Goal: Task Accomplishment & Management: Manage account settings

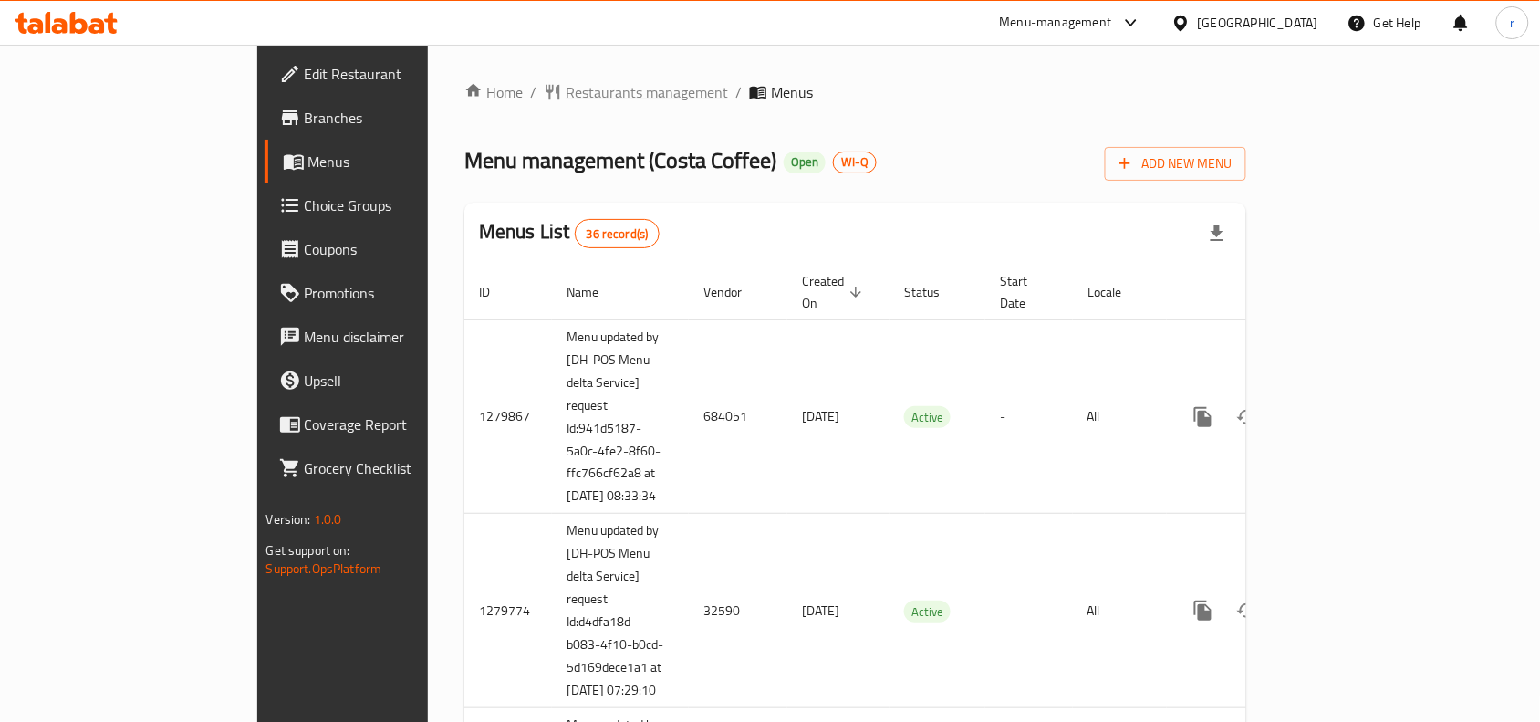
click at [566, 93] on span "Restaurants management" at bounding box center [647, 92] width 162 height 22
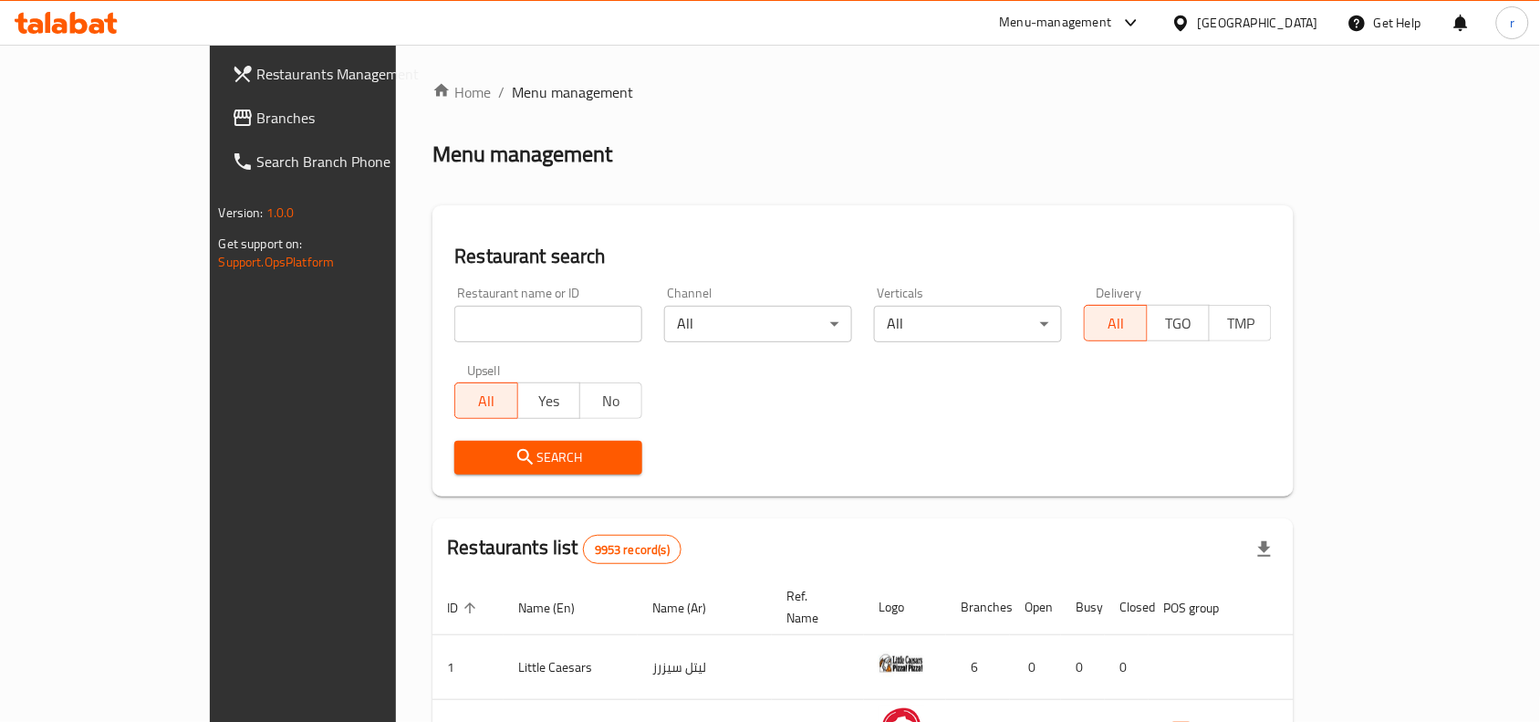
click at [440, 321] on div at bounding box center [770, 361] width 1540 height 722
click at [454, 321] on input "search" at bounding box center [548, 324] width 188 height 36
paste input "16128"
type input "16128"
click at [454, 442] on button "Search" at bounding box center [548, 458] width 188 height 34
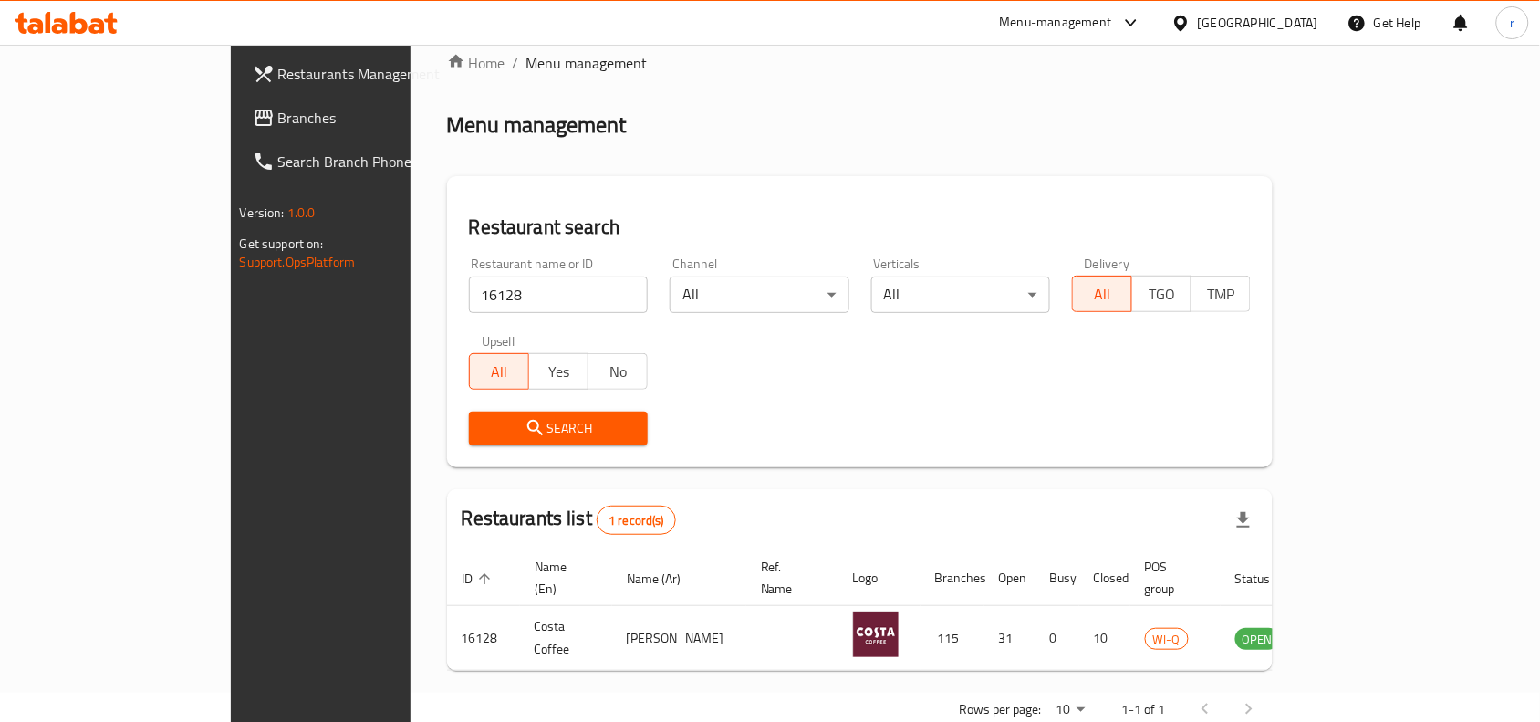
scroll to position [57, 0]
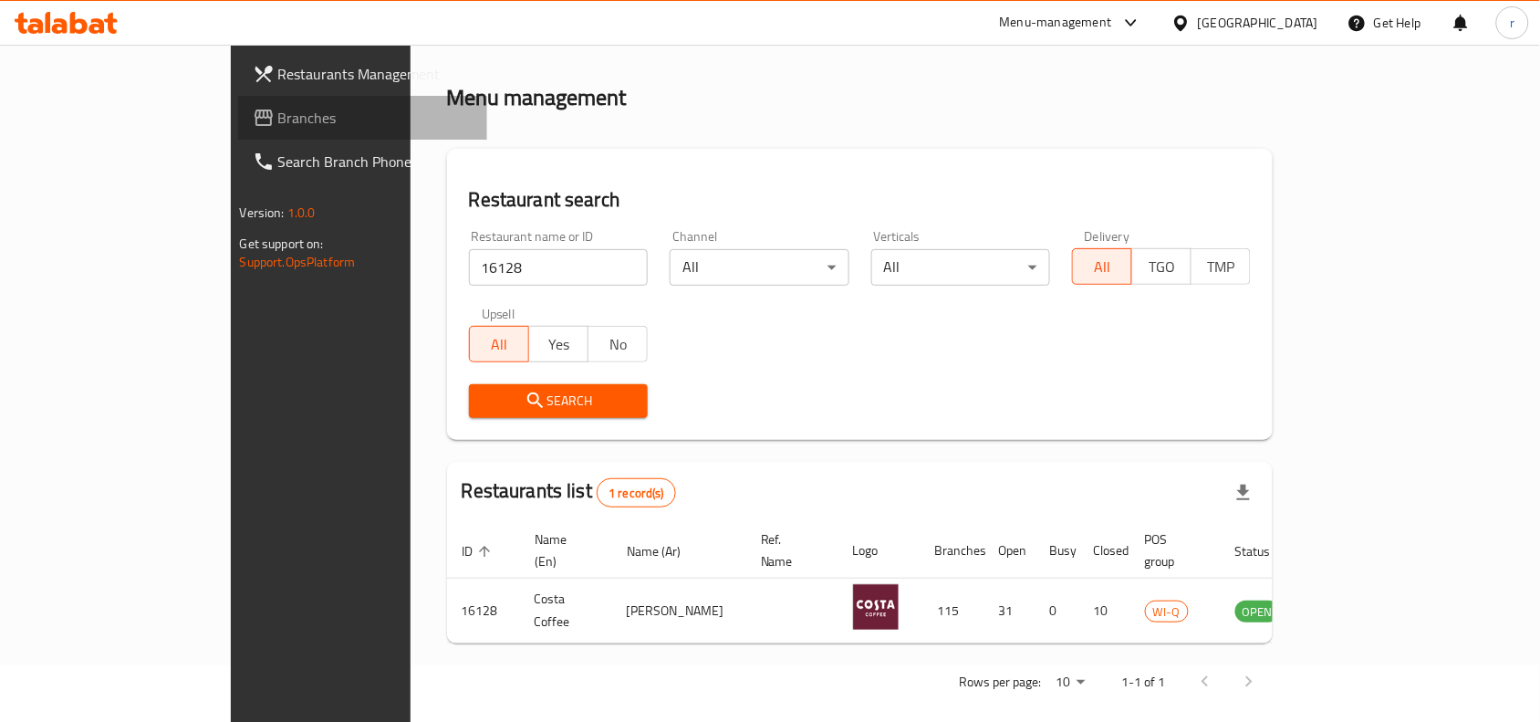
click at [278, 110] on span "Branches" at bounding box center [375, 118] width 195 height 22
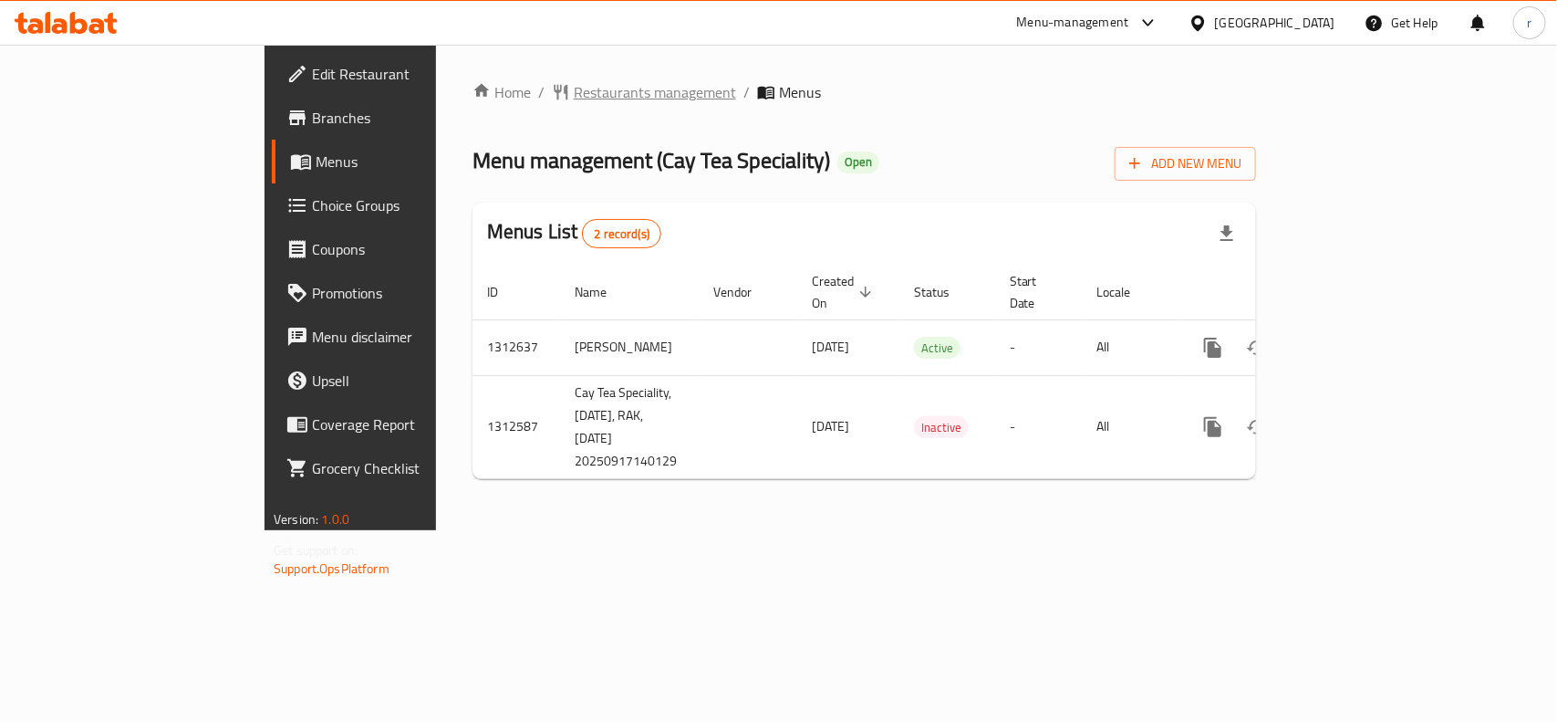
click at [574, 88] on span "Restaurants management" at bounding box center [655, 92] width 162 height 22
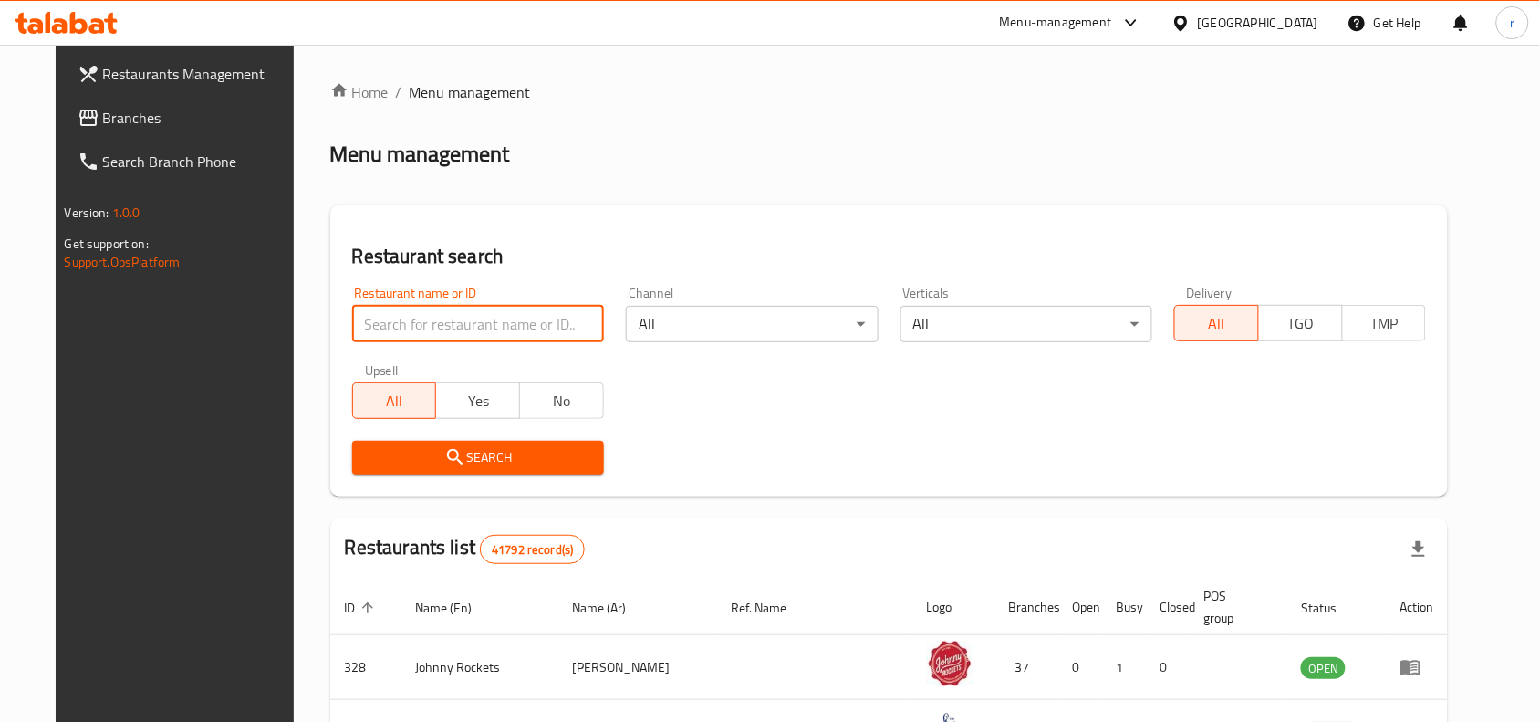
click at [422, 319] on input "search" at bounding box center [478, 324] width 252 height 36
paste input "706178"
type input "706178"
click at [447, 459] on icon "submit" at bounding box center [455, 457] width 16 height 16
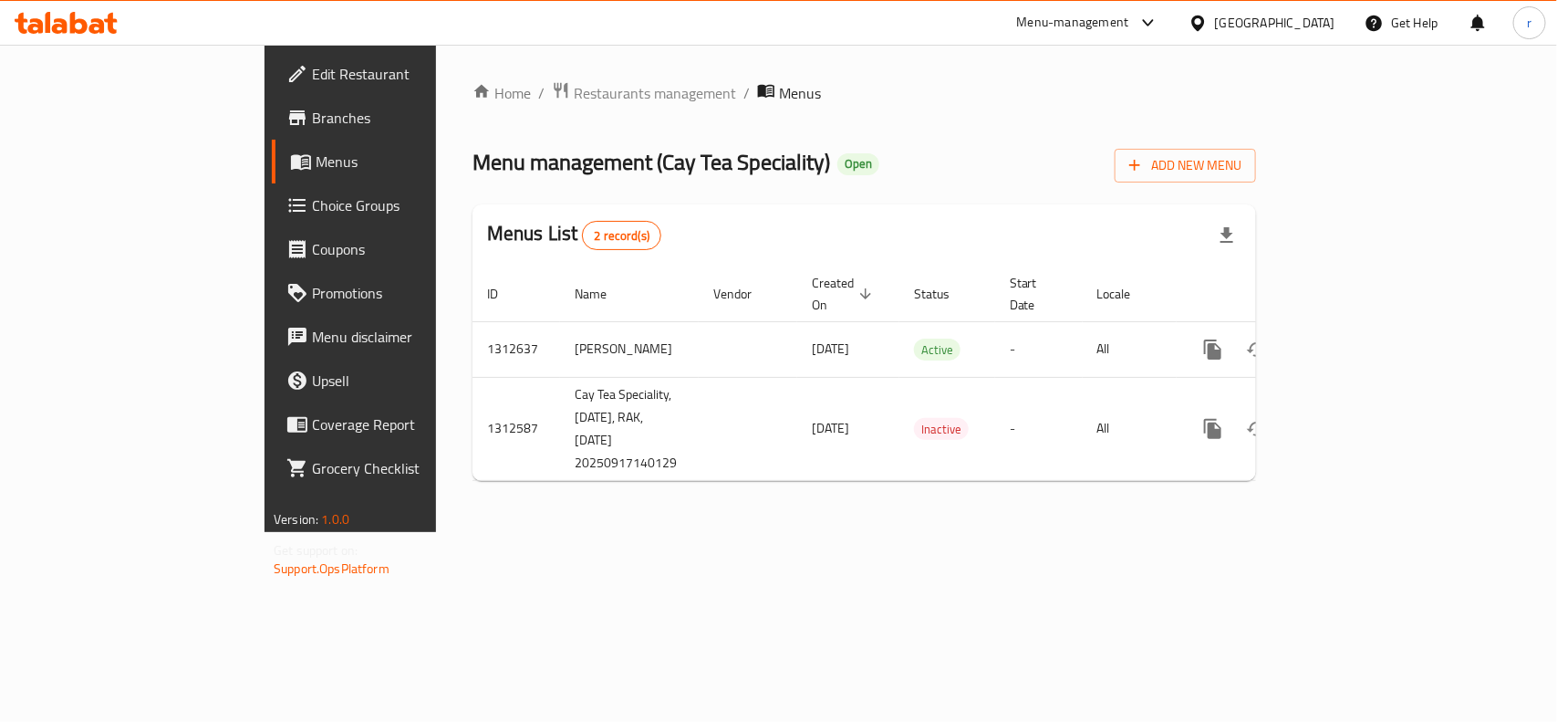
click at [312, 80] on span "Edit Restaurant" at bounding box center [411, 74] width 198 height 22
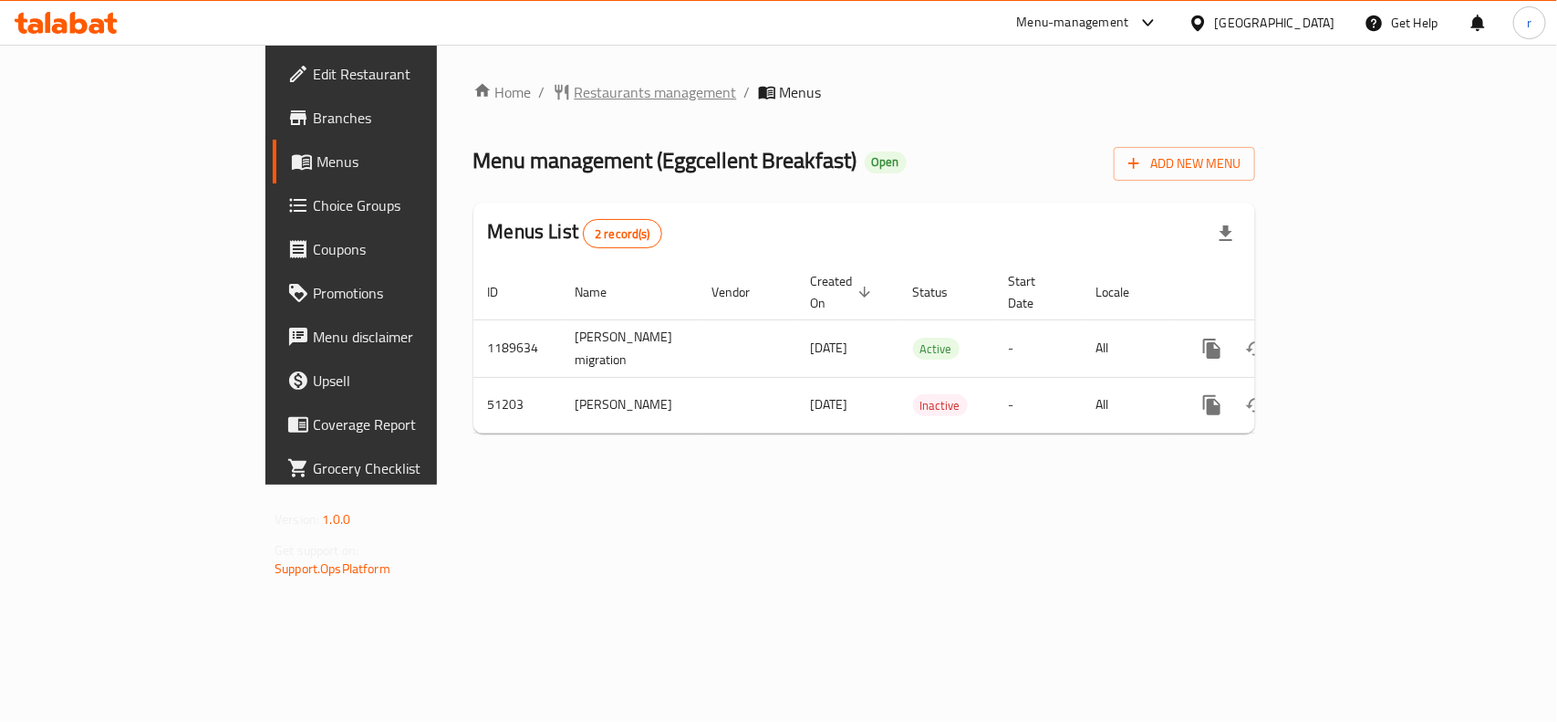
click at [575, 83] on span "Restaurants management" at bounding box center [656, 92] width 162 height 22
click at [575, 85] on span "Restaurants management" at bounding box center [656, 93] width 162 height 22
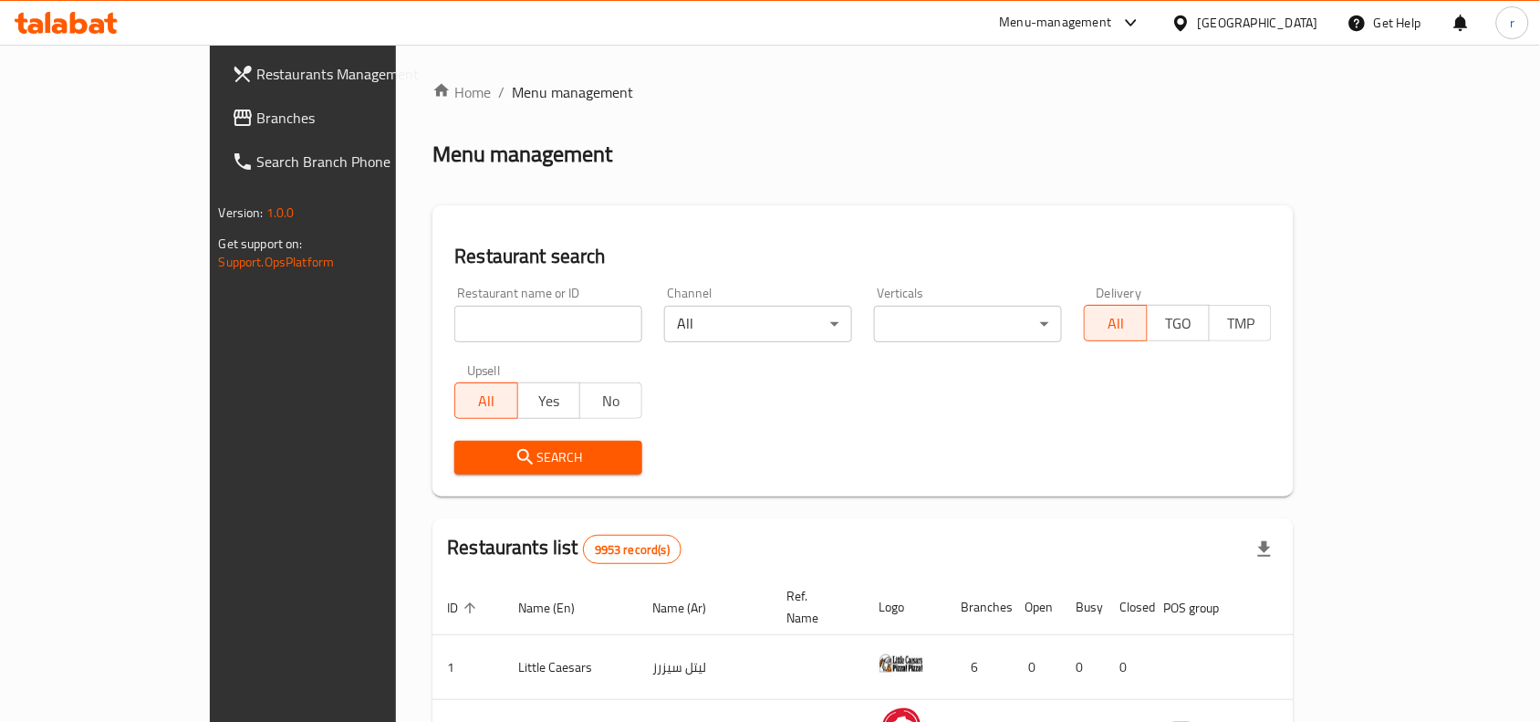
click at [454, 313] on input "search" at bounding box center [548, 324] width 188 height 36
paste input "25657"
type input "25657"
click at [469, 459] on span "Search" at bounding box center [548, 457] width 159 height 23
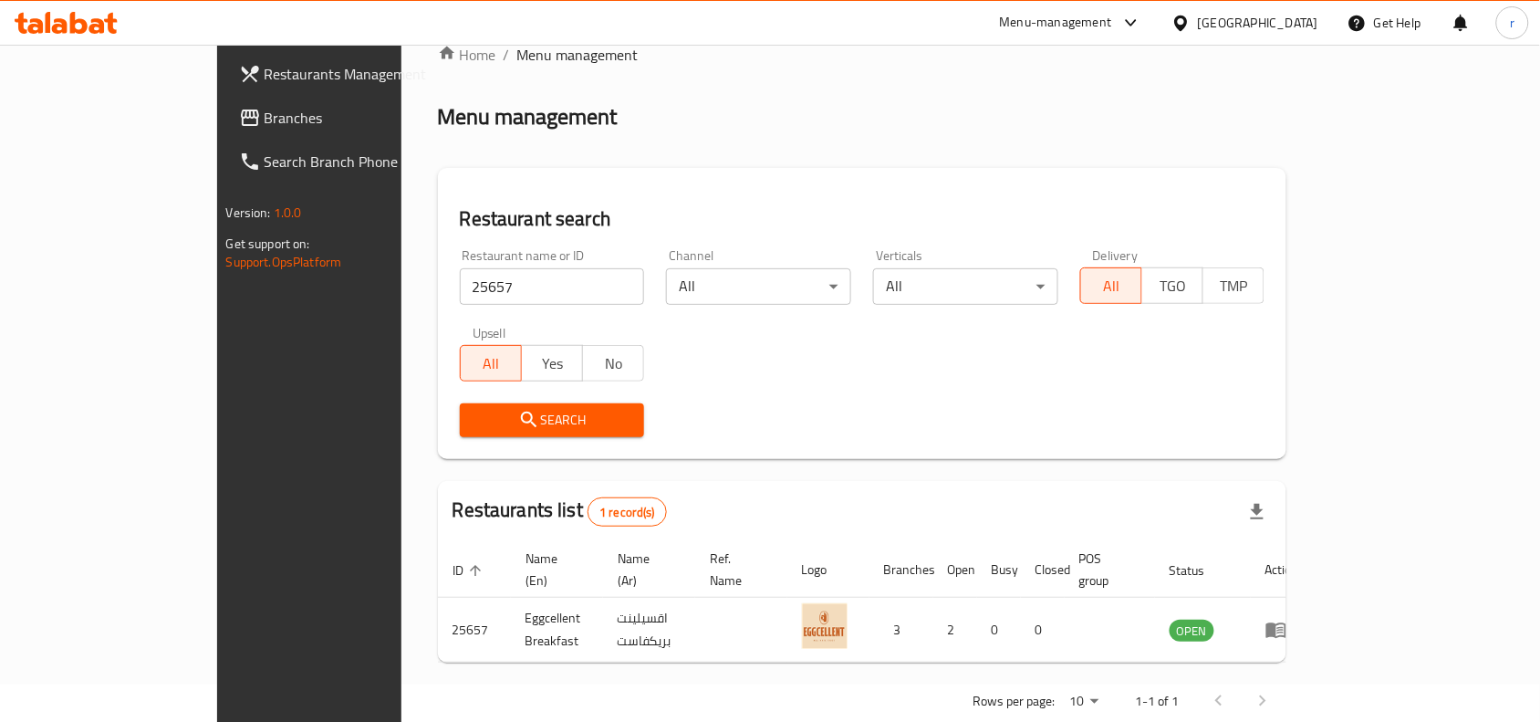
scroll to position [57, 0]
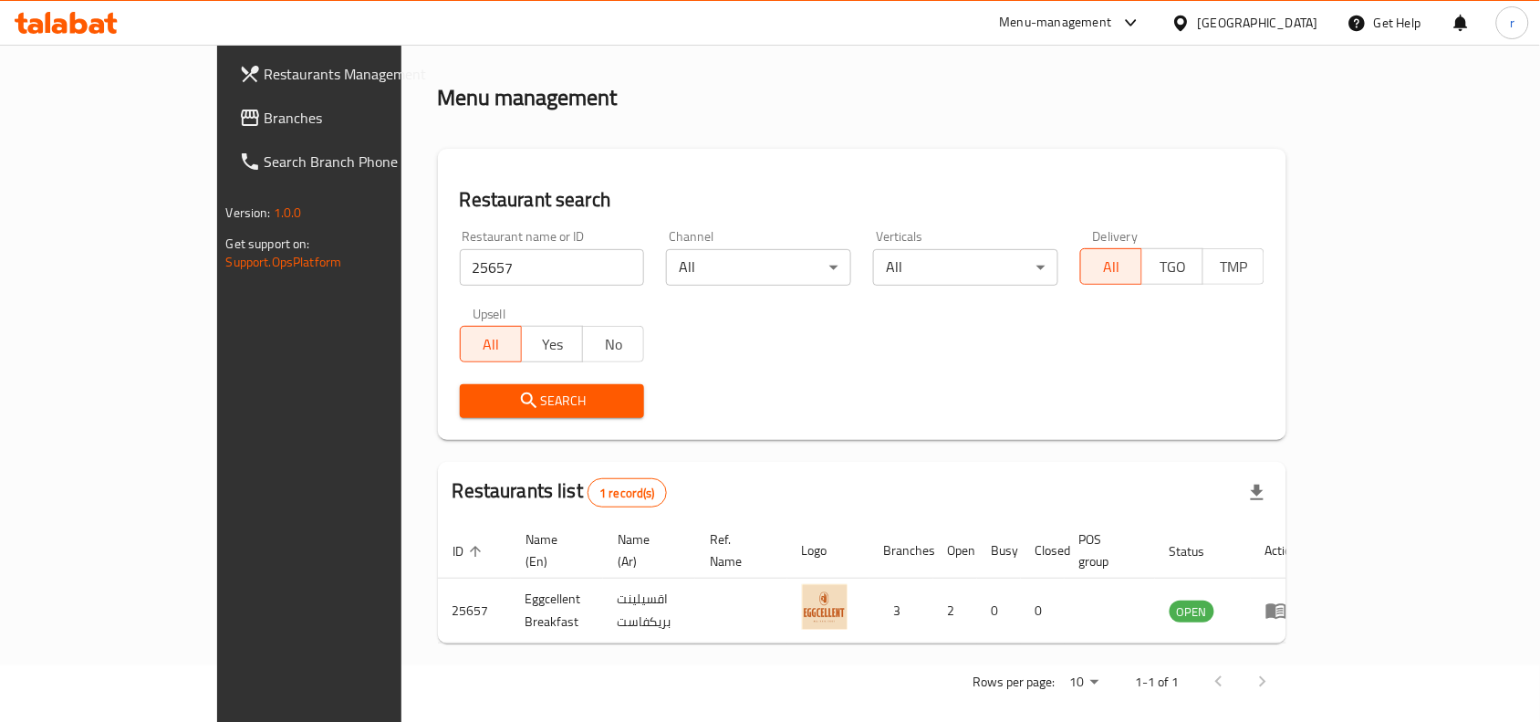
click at [265, 128] on span "Branches" at bounding box center [362, 118] width 195 height 22
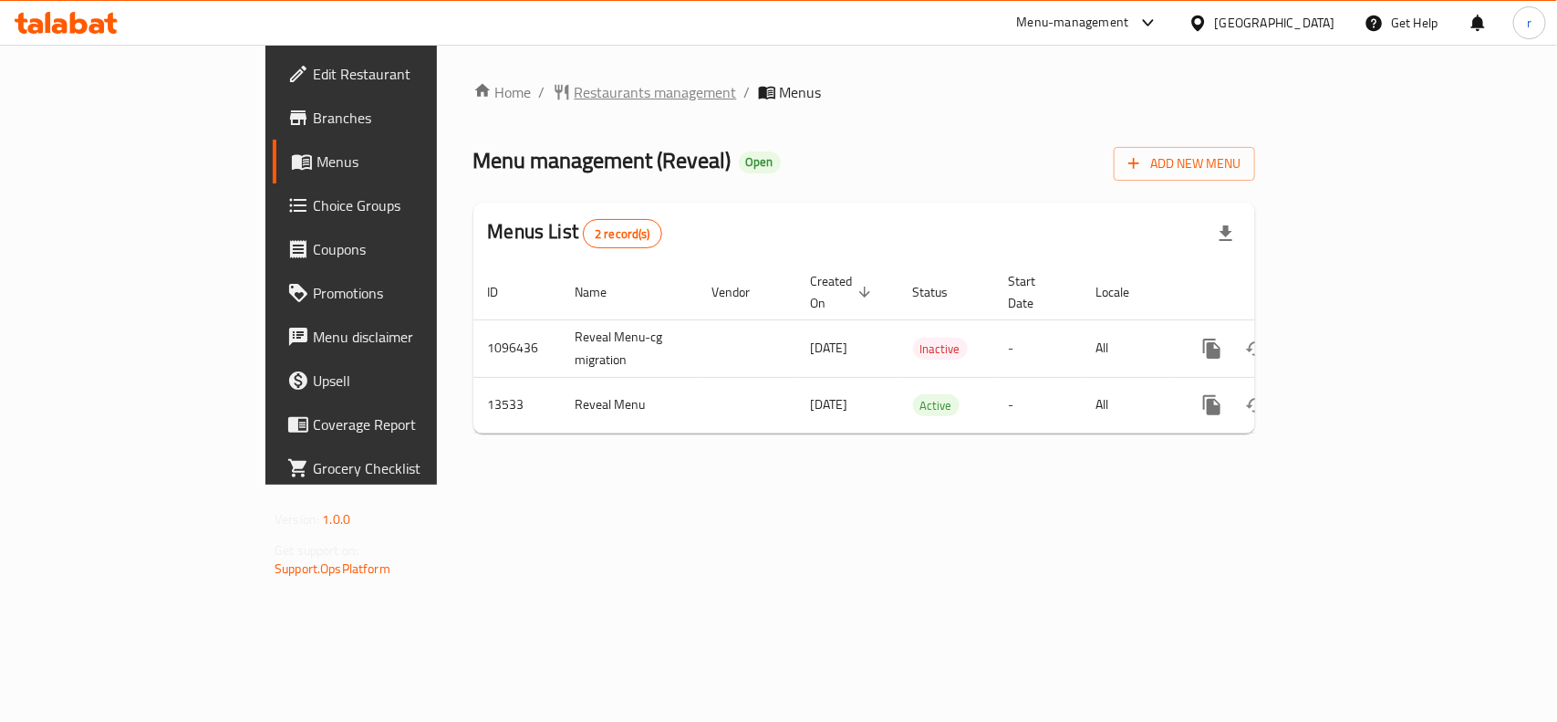
click at [575, 93] on span "Restaurants management" at bounding box center [656, 92] width 162 height 22
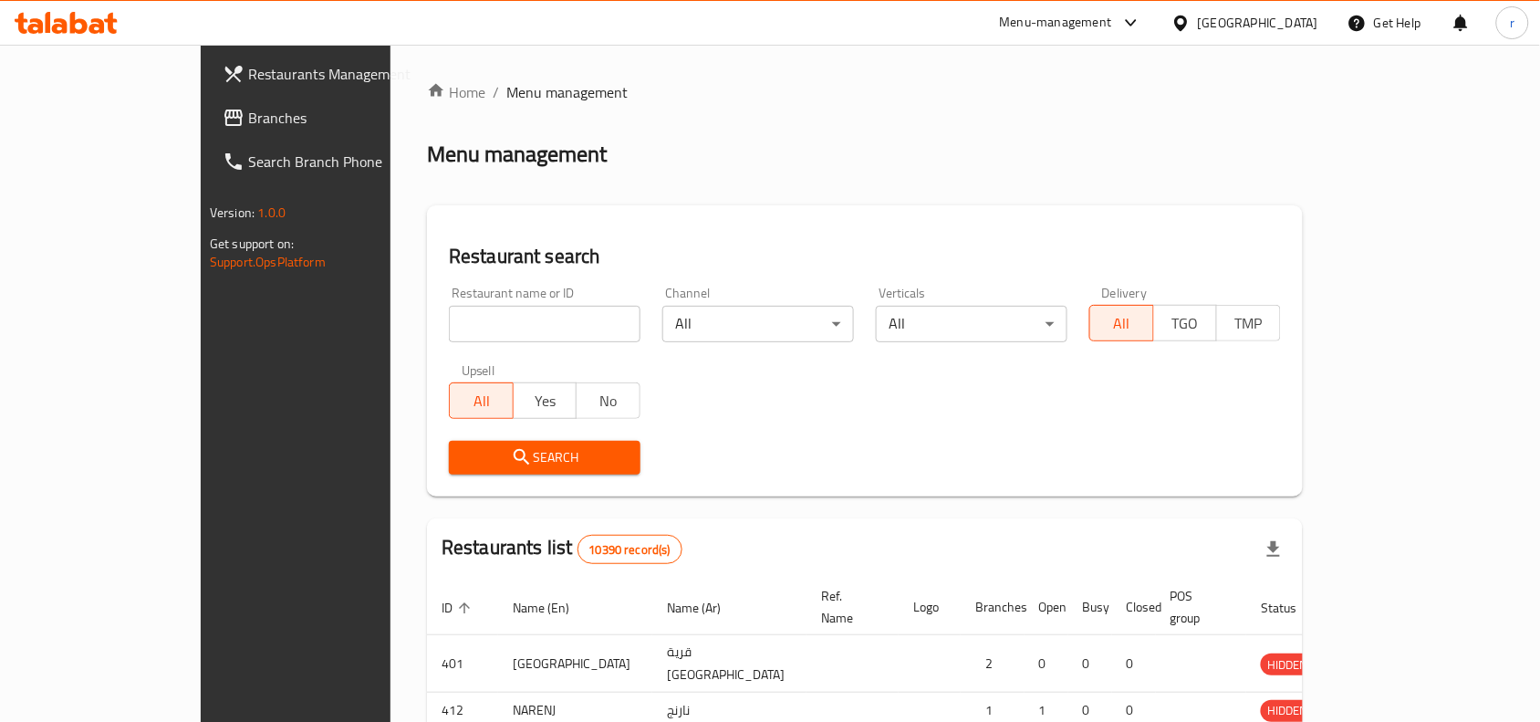
click at [431, 324] on div at bounding box center [770, 361] width 1540 height 722
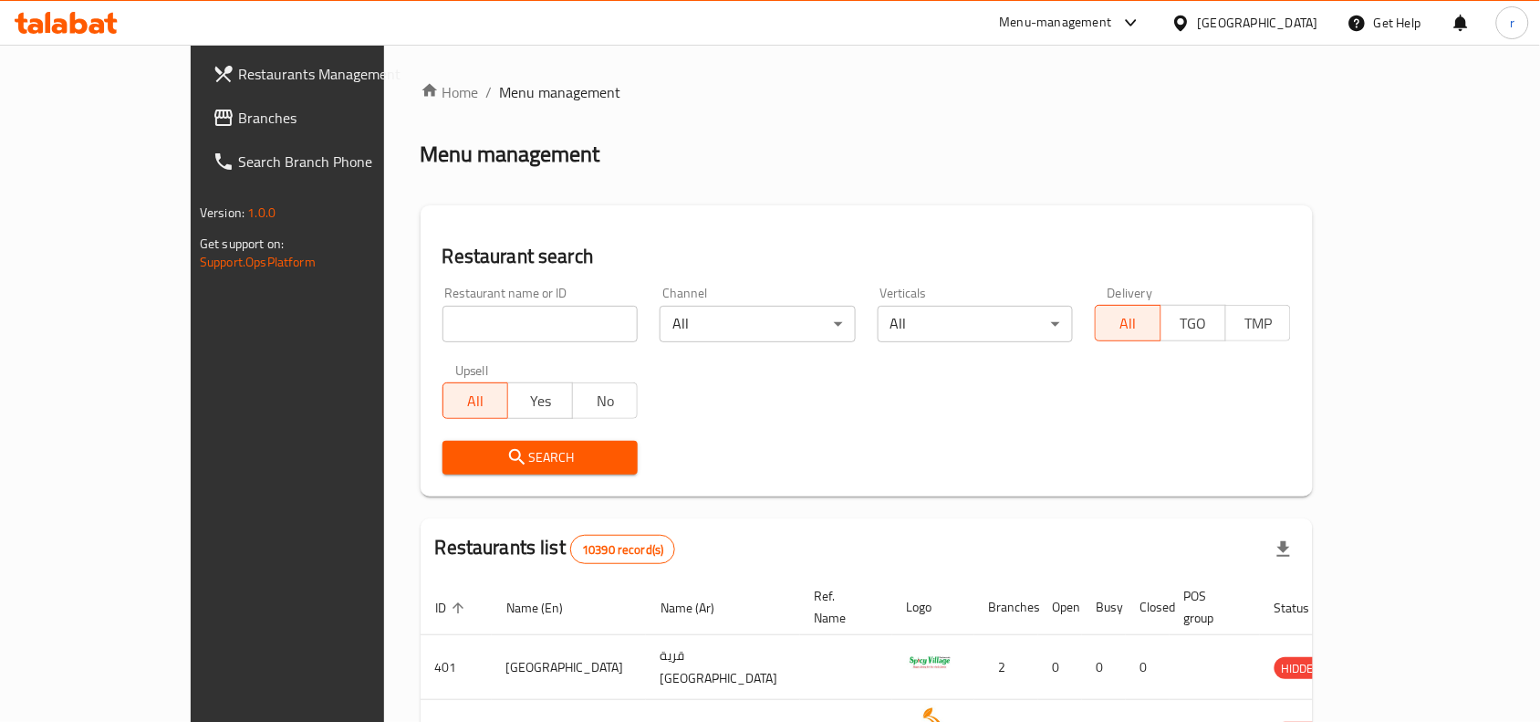
click at [442, 325] on input "search" at bounding box center [540, 324] width 196 height 36
paste input "8259"
type input "8259"
click at [458, 456] on span "Search" at bounding box center [540, 457] width 167 height 23
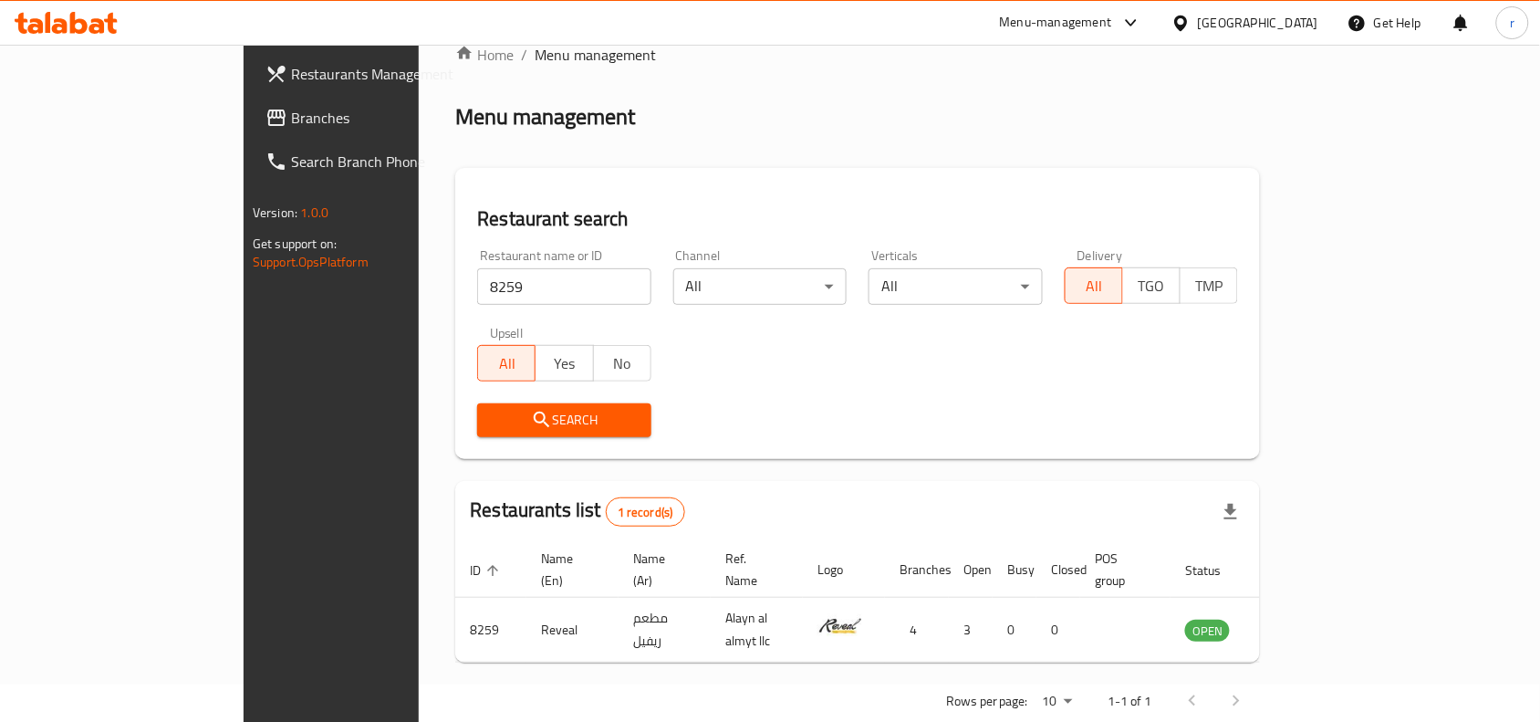
scroll to position [57, 0]
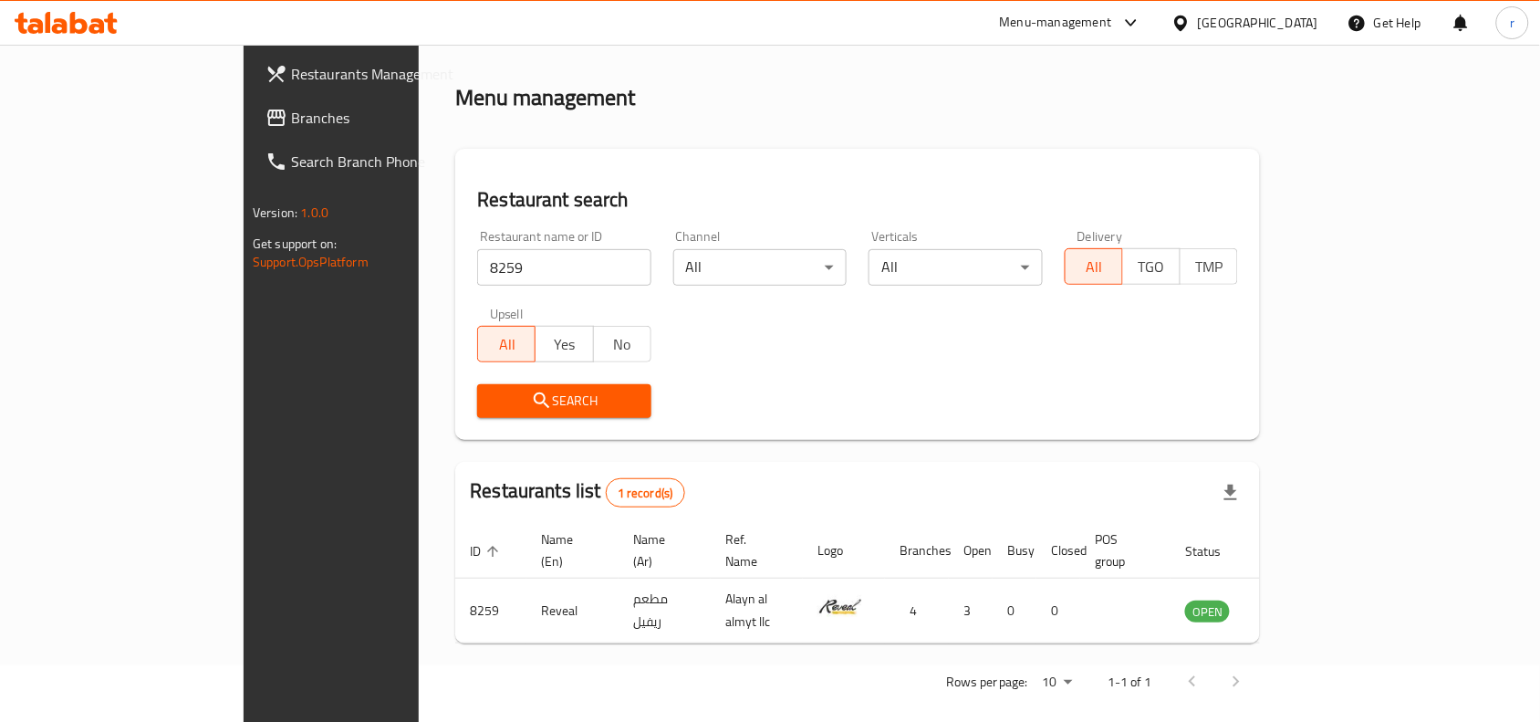
click at [1288, 23] on div "Oman" at bounding box center [1258, 23] width 120 height 20
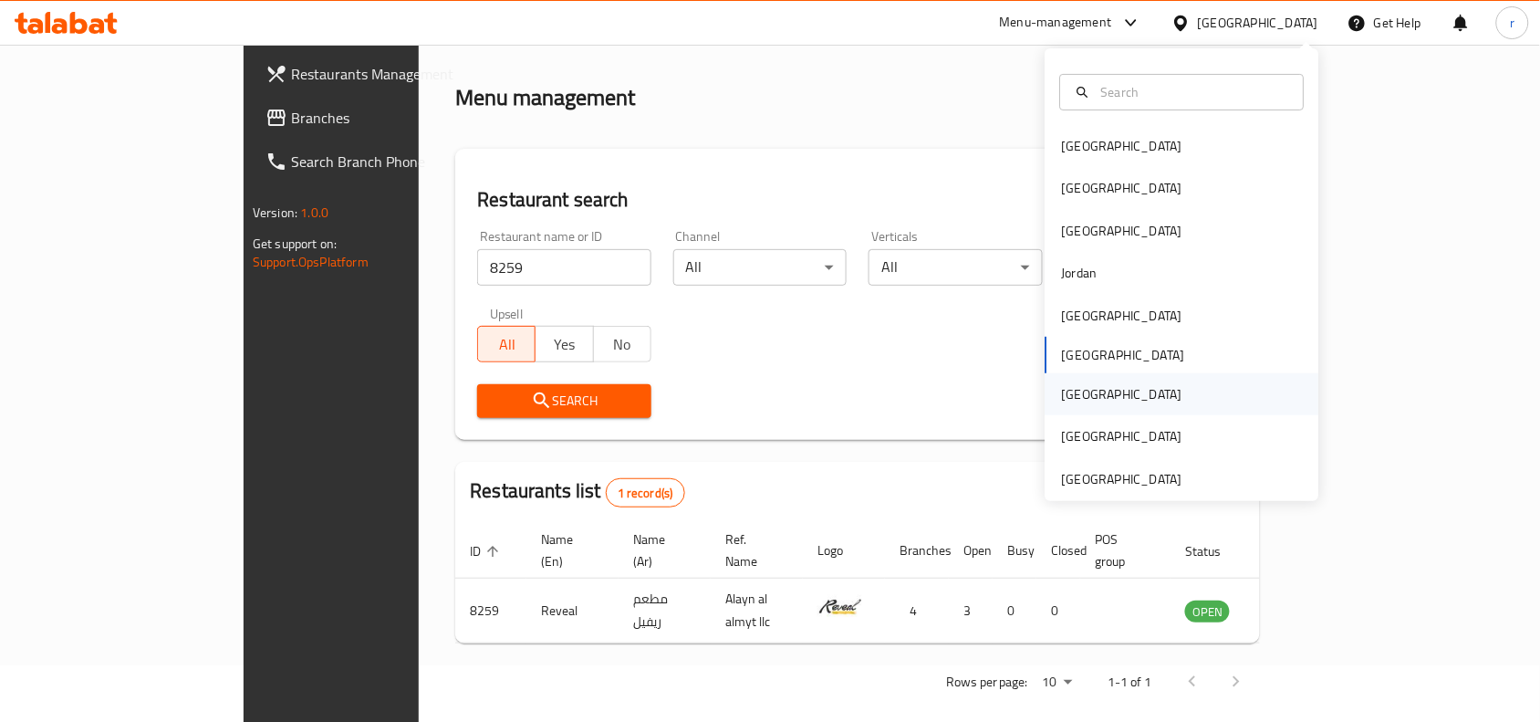
click at [1076, 397] on div "[GEOGRAPHIC_DATA]" at bounding box center [1122, 394] width 150 height 42
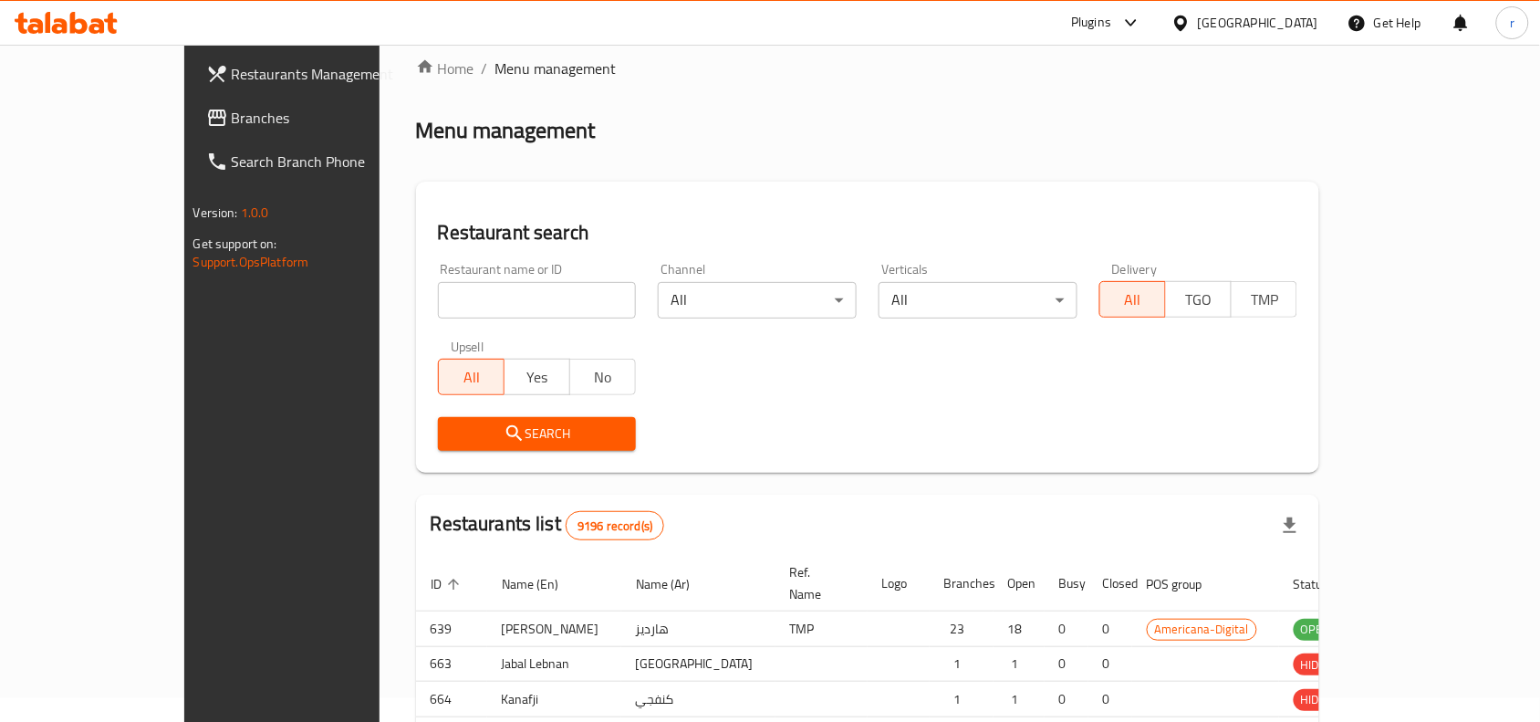
scroll to position [57, 0]
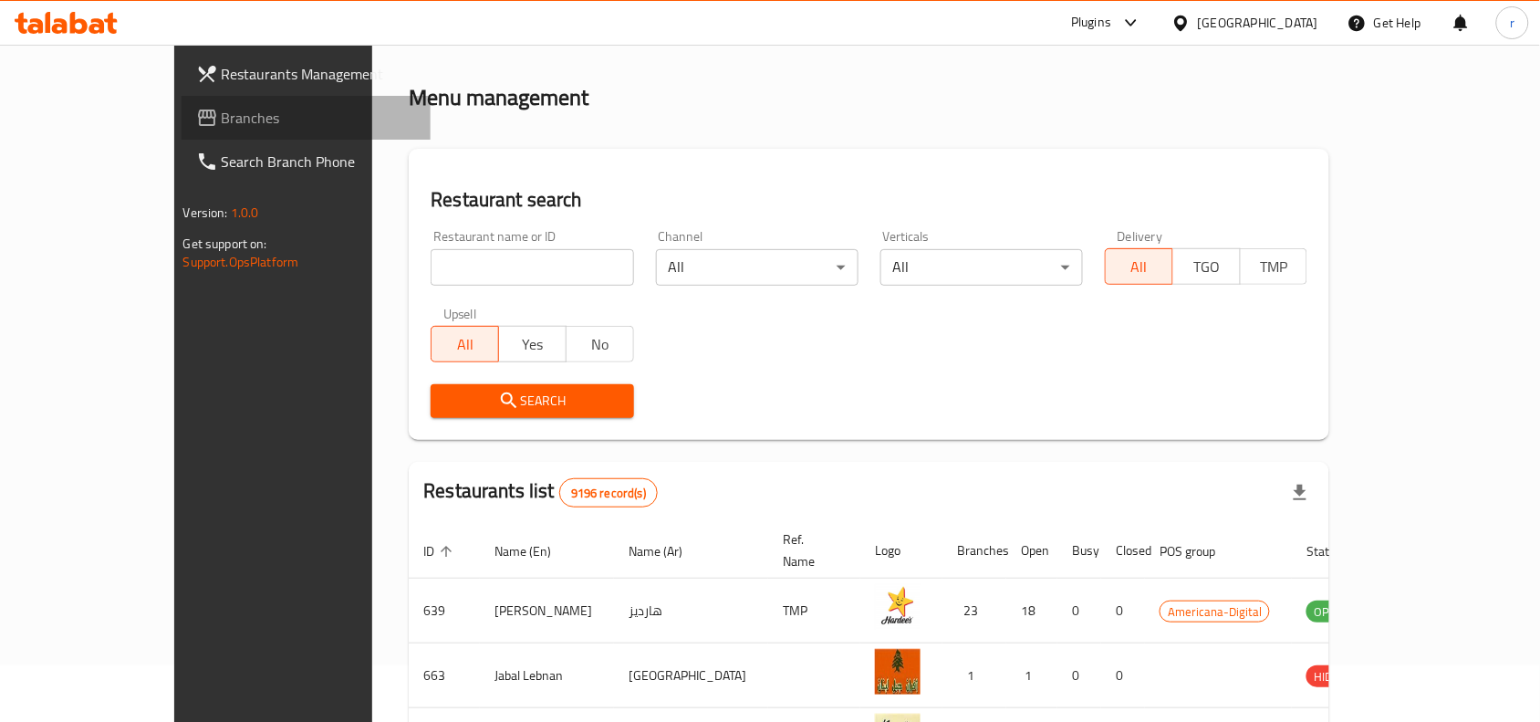
click at [222, 112] on span "Branches" at bounding box center [319, 118] width 195 height 22
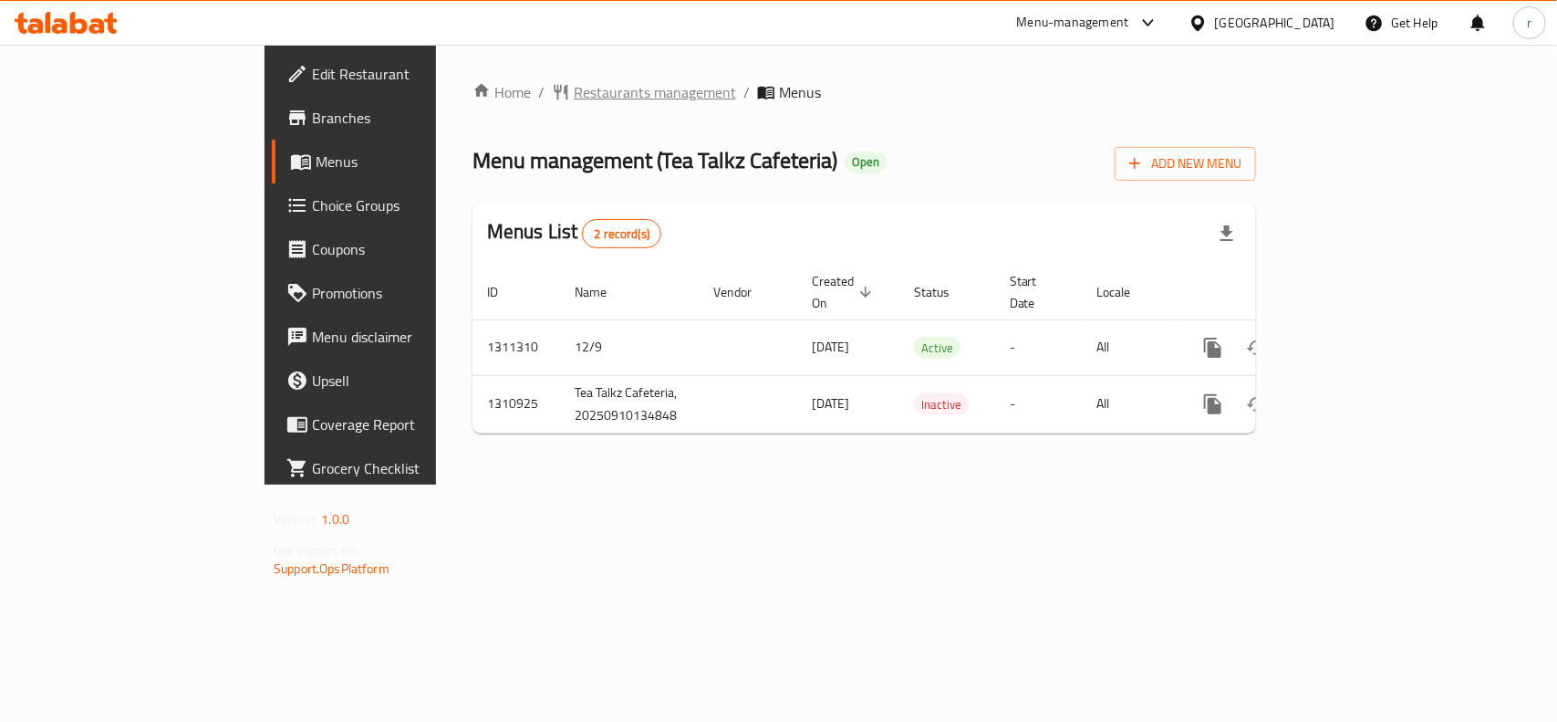
click at [574, 99] on span "Restaurants management" at bounding box center [655, 92] width 162 height 22
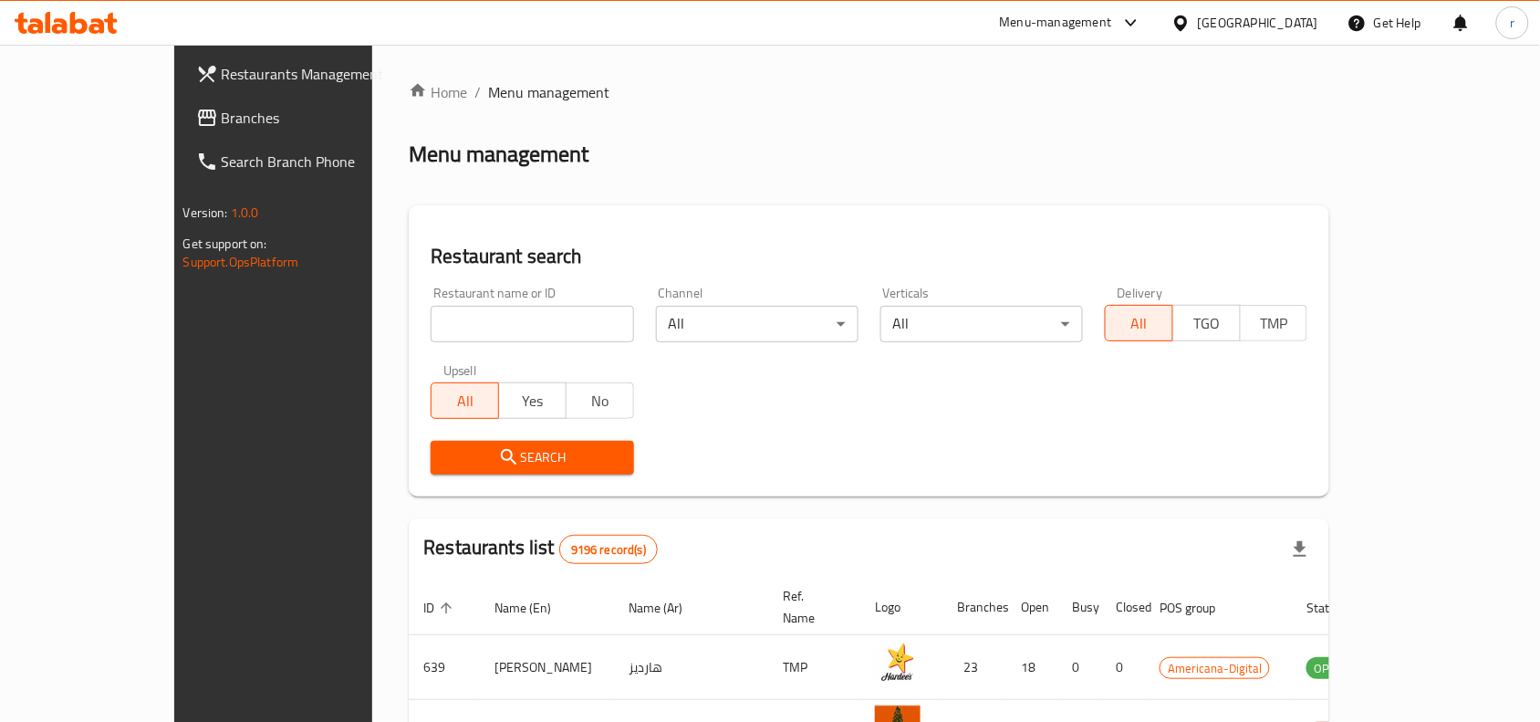
click at [383, 320] on div at bounding box center [770, 361] width 1540 height 722
click at [431, 320] on input "search" at bounding box center [532, 324] width 203 height 36
paste input "705673"
type input "705673"
click at [445, 458] on span "Search" at bounding box center [531, 457] width 173 height 23
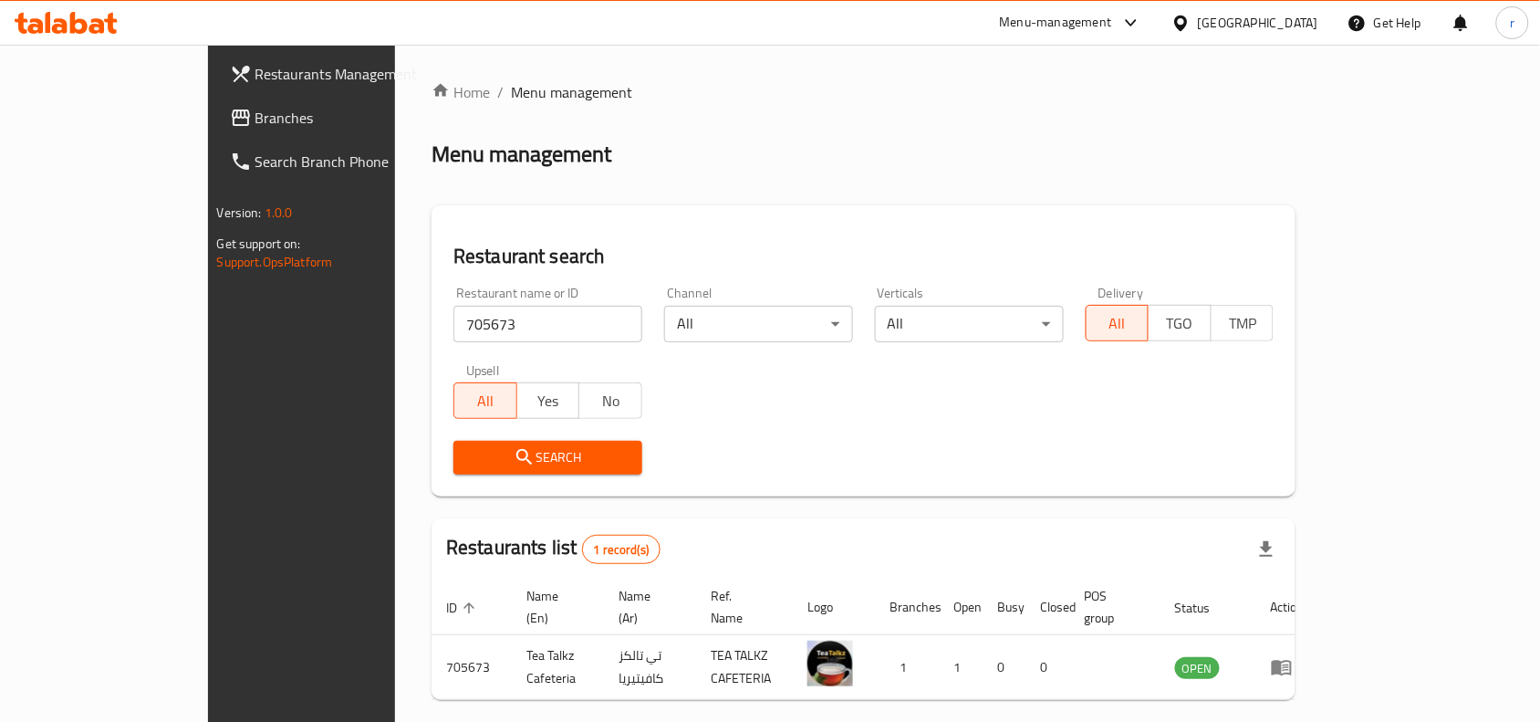
click at [215, 133] on link "Branches" at bounding box center [340, 118] width 250 height 44
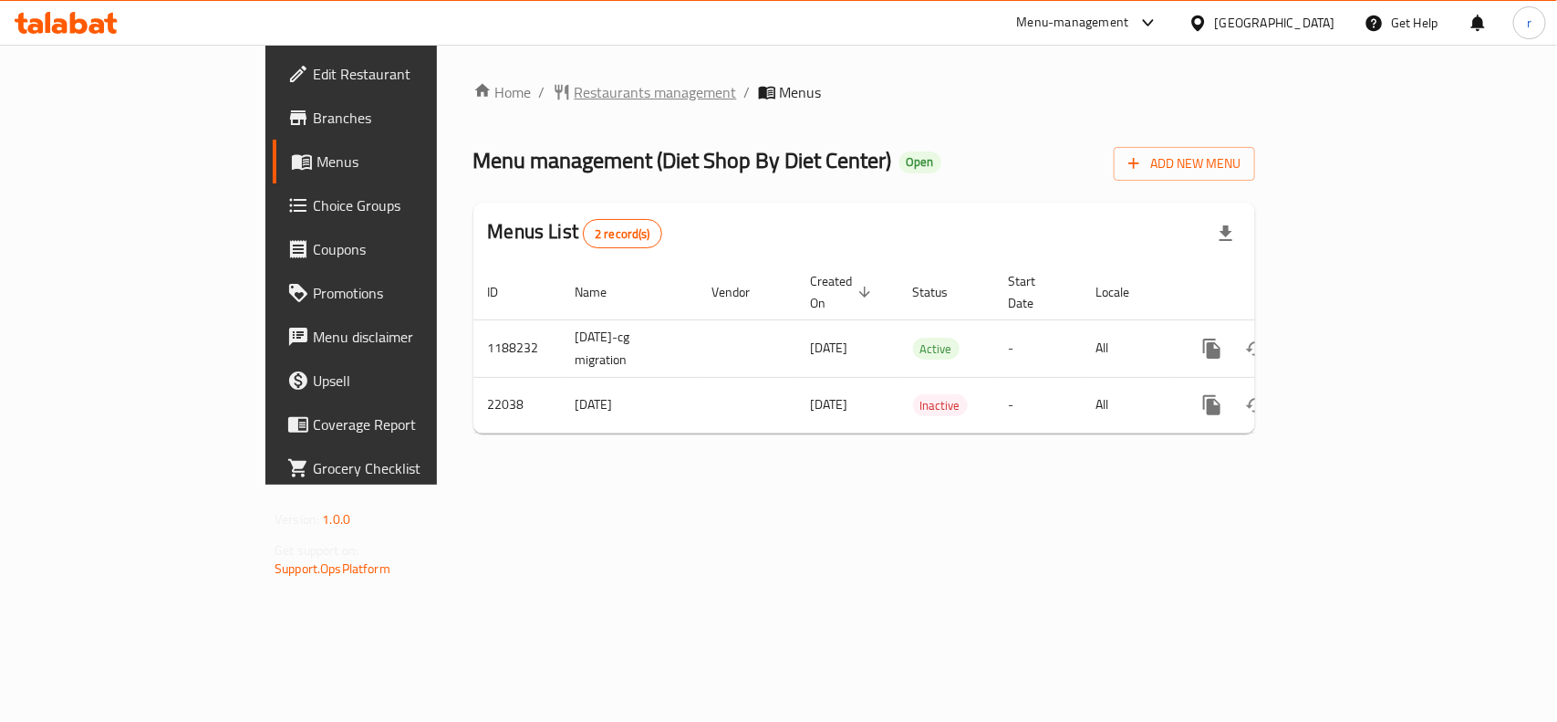
click at [575, 101] on span "Restaurants management" at bounding box center [656, 92] width 162 height 22
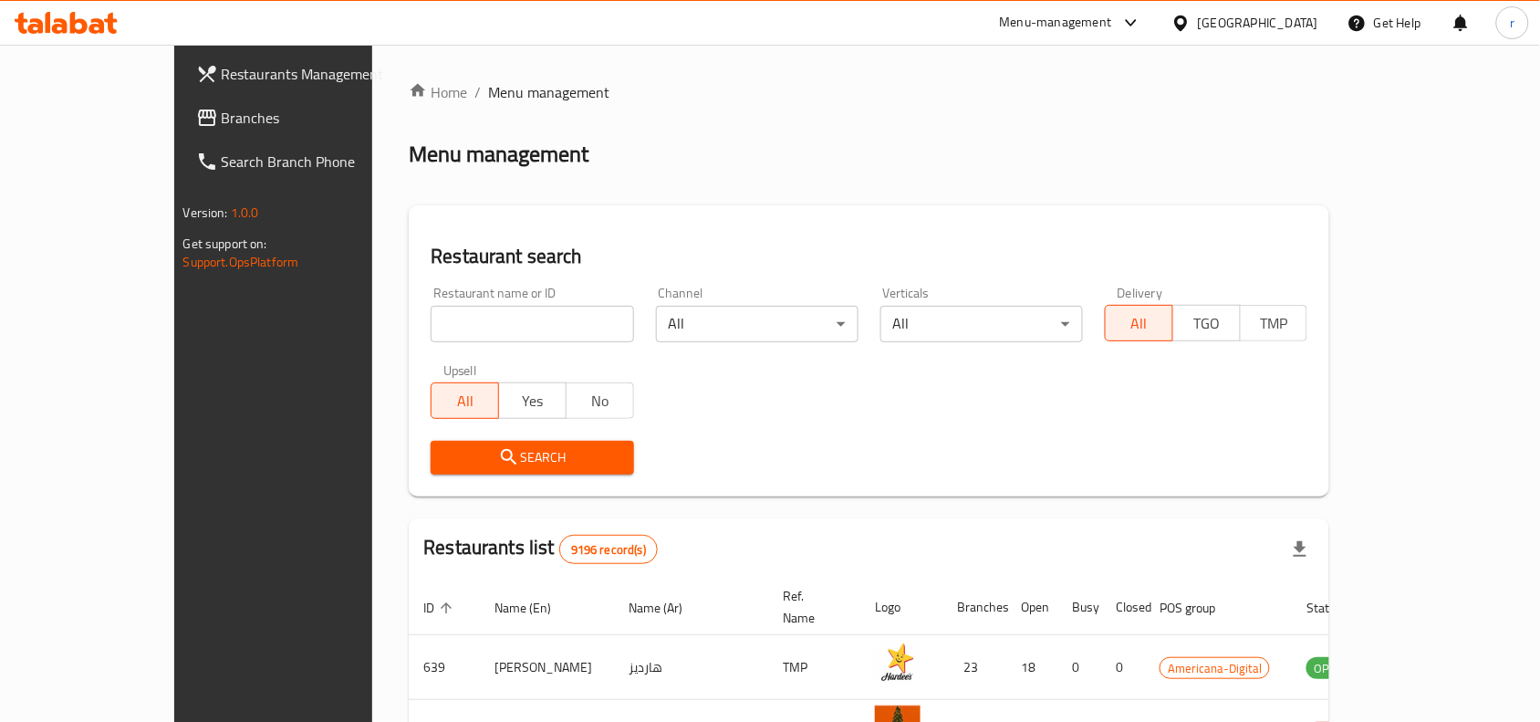
click at [416, 311] on div at bounding box center [770, 361] width 1540 height 722
click at [431, 311] on input "search" at bounding box center [532, 324] width 203 height 36
paste input "11561"
type input "11561"
click at [442, 442] on button "Search" at bounding box center [532, 458] width 203 height 34
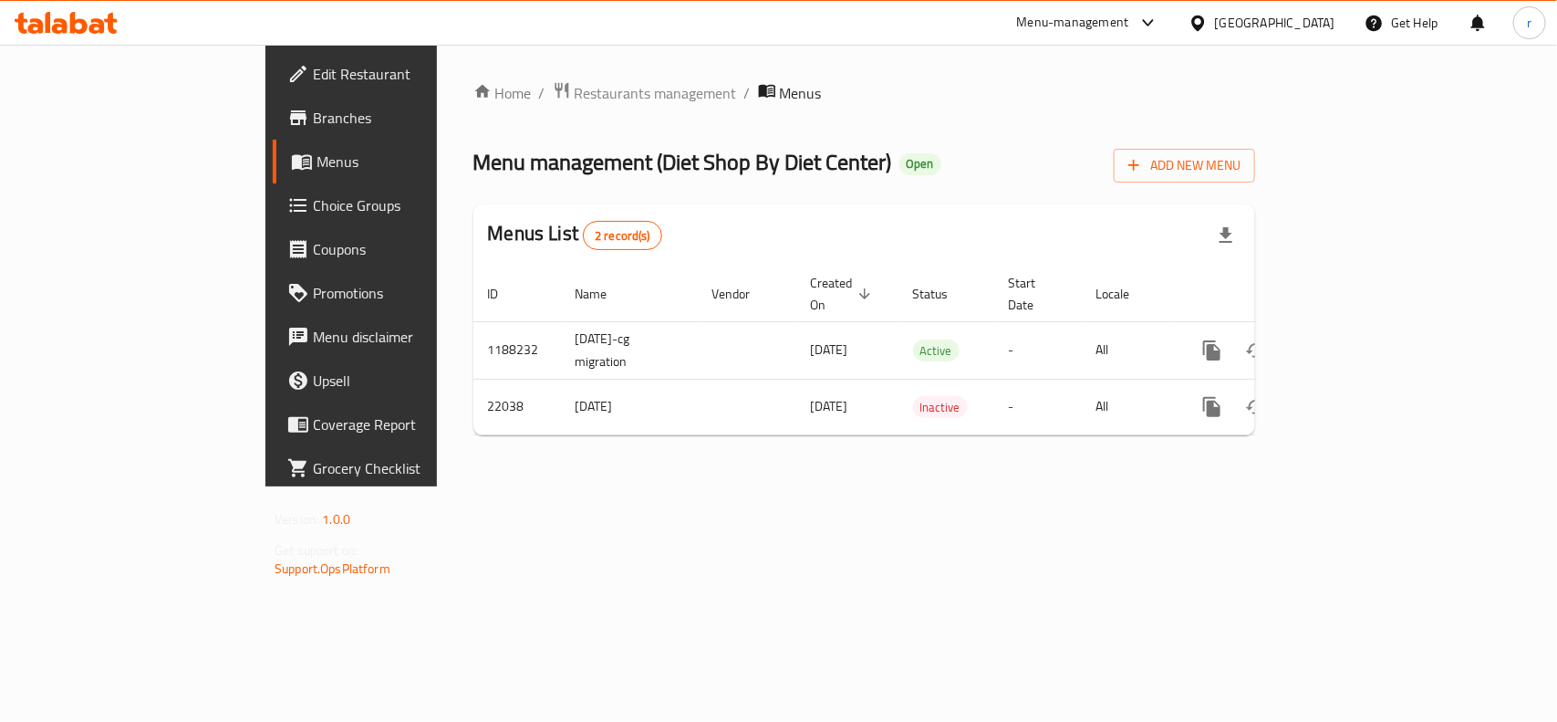
click at [313, 82] on span "Edit Restaurant" at bounding box center [412, 74] width 198 height 22
